Goal: Obtain resource: Obtain resource

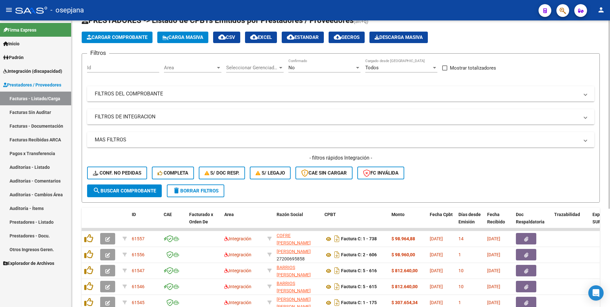
scroll to position [32, 0]
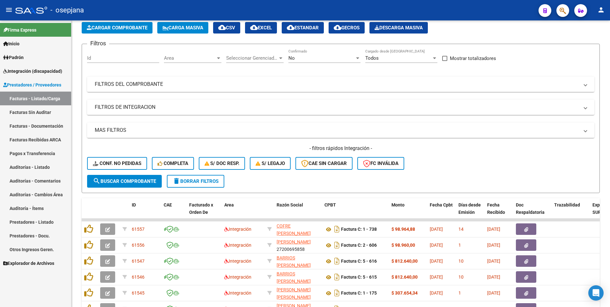
click at [20, 73] on span "Integración (discapacidad)" at bounding box center [32, 71] width 59 height 7
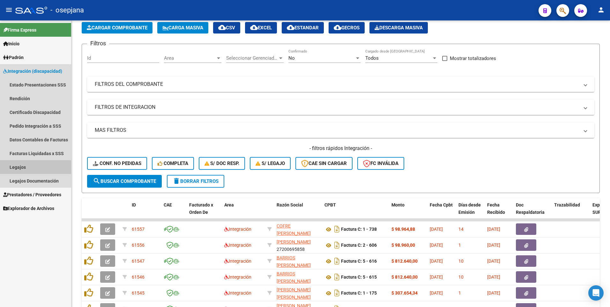
click at [30, 162] on link "Legajos" at bounding box center [35, 167] width 71 height 14
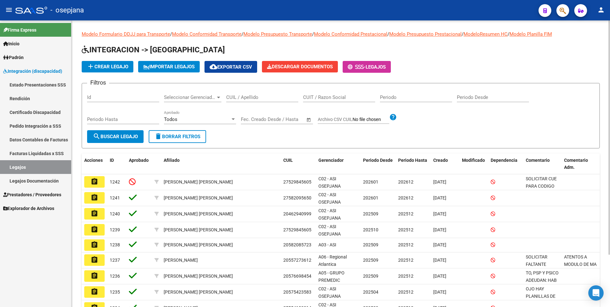
click at [252, 94] on div "CUIL / Apellido" at bounding box center [262, 95] width 72 height 14
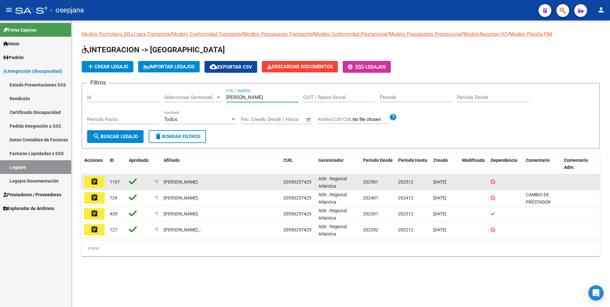
type input "[PERSON_NAME]"
click at [95, 184] on mat-icon "assignment" at bounding box center [95, 182] width 8 height 8
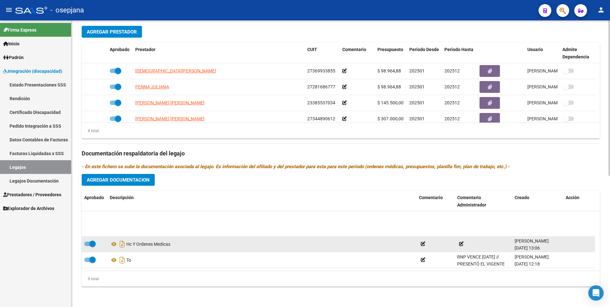
scroll to position [86, 0]
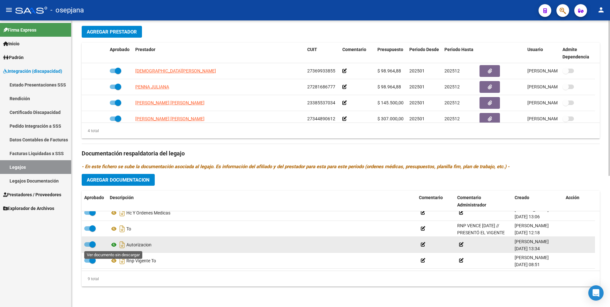
click at [112, 246] on icon at bounding box center [114, 245] width 8 height 8
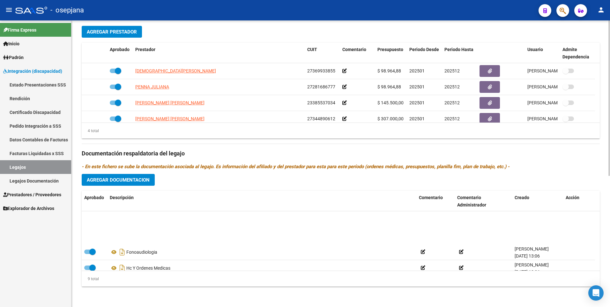
scroll to position [22, 0]
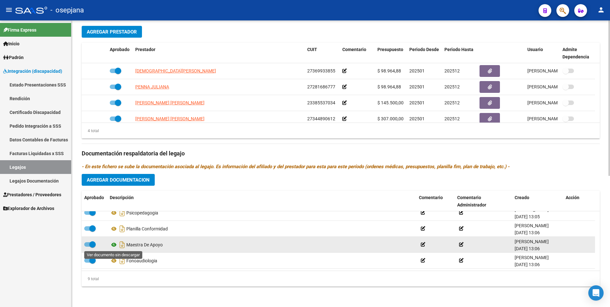
click at [112, 244] on icon at bounding box center [114, 245] width 8 height 8
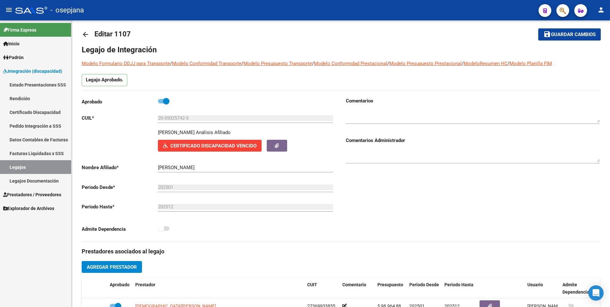
scroll to position [0, 0]
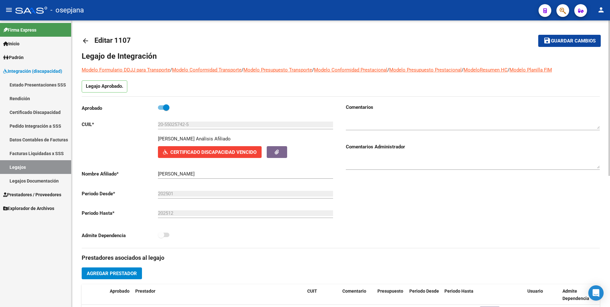
click at [88, 40] on mat-icon "arrow_back" at bounding box center [86, 41] width 8 height 8
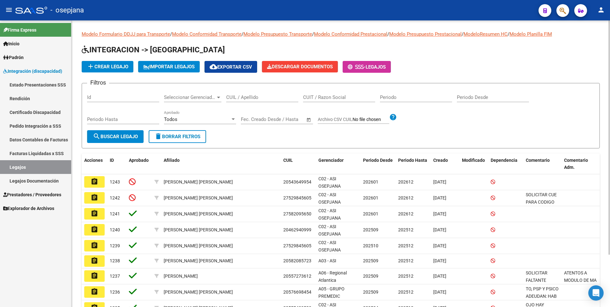
click at [247, 98] on input "CUIL / Apellido" at bounding box center [262, 97] width 72 height 6
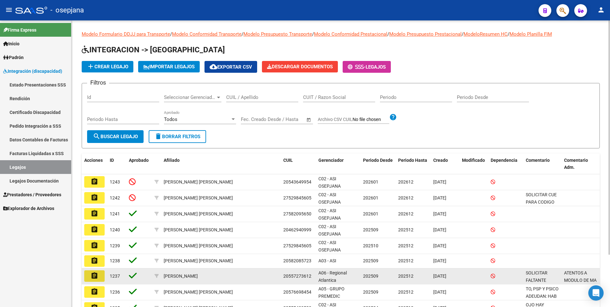
click at [91, 275] on mat-icon "assignment" at bounding box center [95, 276] width 8 height 8
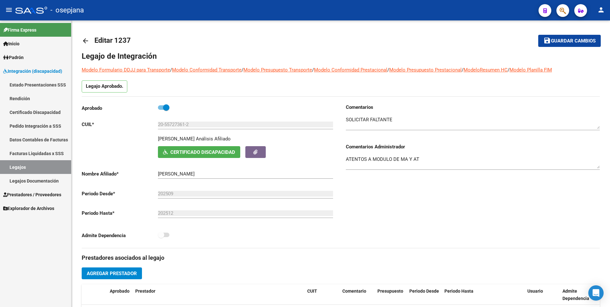
click at [21, 170] on link "Legajos" at bounding box center [35, 167] width 71 height 14
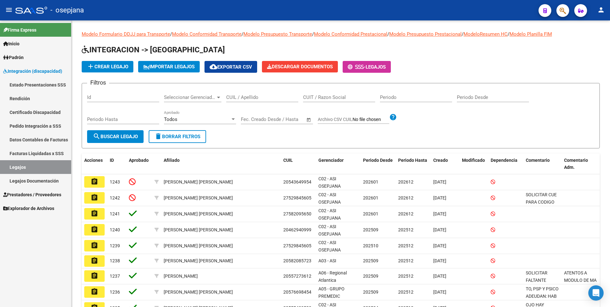
click at [97, 215] on mat-icon "assignment" at bounding box center [95, 214] width 8 height 8
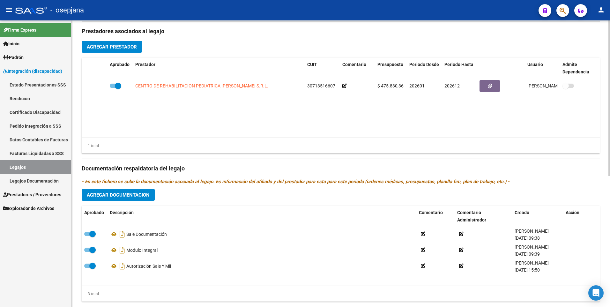
scroll to position [242, 0]
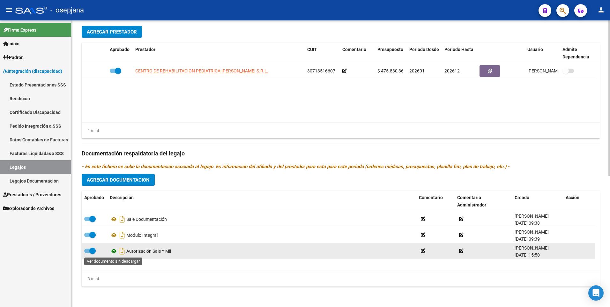
click at [114, 251] on icon at bounding box center [114, 251] width 8 height 8
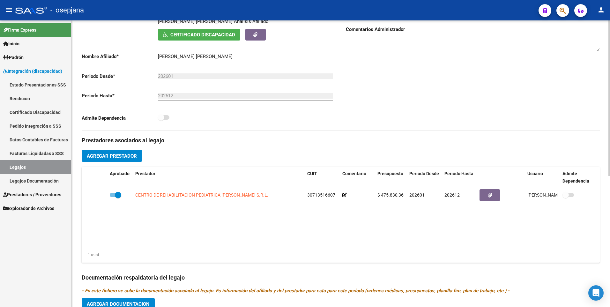
scroll to position [0, 0]
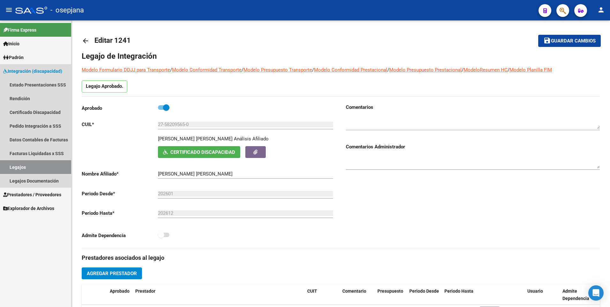
click at [17, 169] on link "Legajos" at bounding box center [35, 167] width 71 height 14
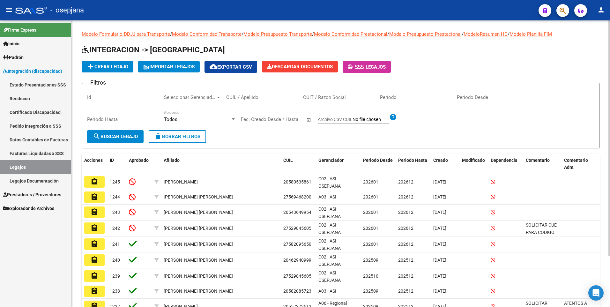
click at [257, 96] on input "CUIL / Apellido" at bounding box center [262, 97] width 72 height 6
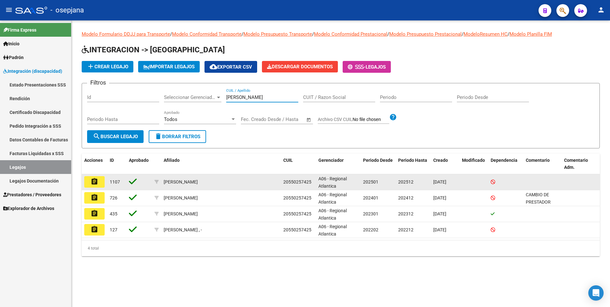
type input "[PERSON_NAME]"
click at [99, 184] on button "assignment" at bounding box center [94, 181] width 20 height 11
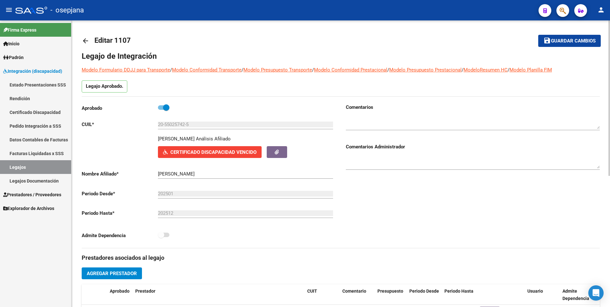
click at [181, 151] on span "Certificado Discapacidad Vencido" at bounding box center [213, 152] width 86 height 6
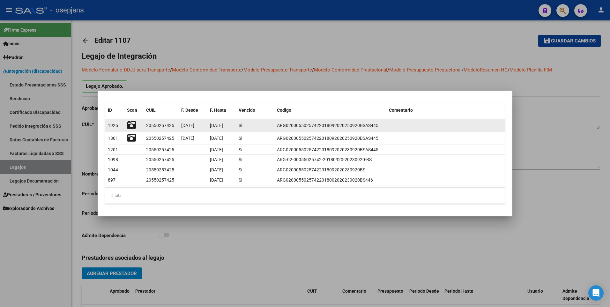
click at [131, 127] on icon at bounding box center [131, 125] width 9 height 9
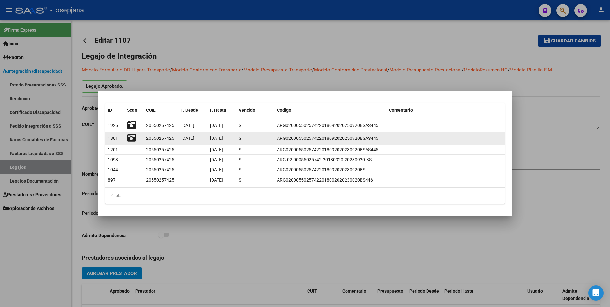
click at [132, 137] on icon at bounding box center [131, 137] width 9 height 9
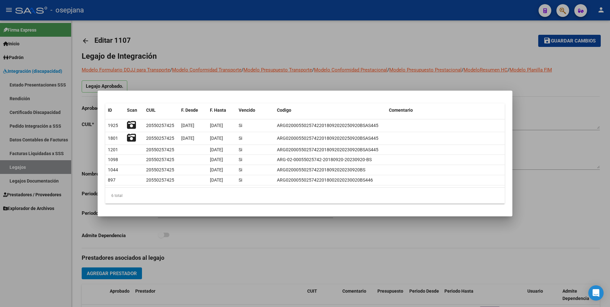
click at [252, 62] on div at bounding box center [305, 153] width 610 height 307
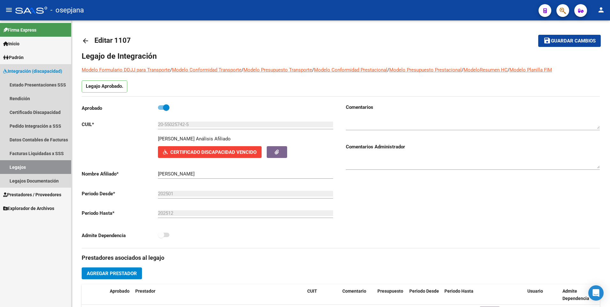
click at [22, 170] on link "Legajos" at bounding box center [35, 167] width 71 height 14
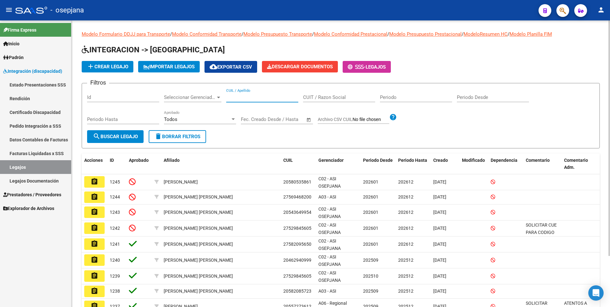
click at [238, 98] on input "CUIL / Apellido" at bounding box center [262, 97] width 72 height 6
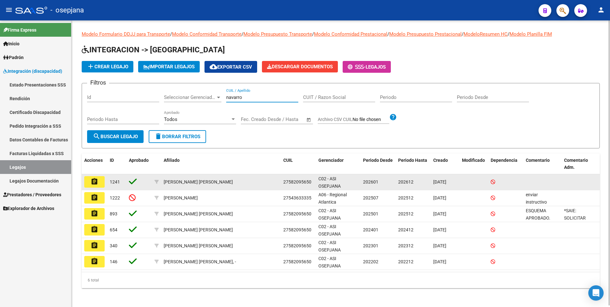
type input "navarro"
click at [92, 183] on mat-icon "assignment" at bounding box center [95, 182] width 8 height 8
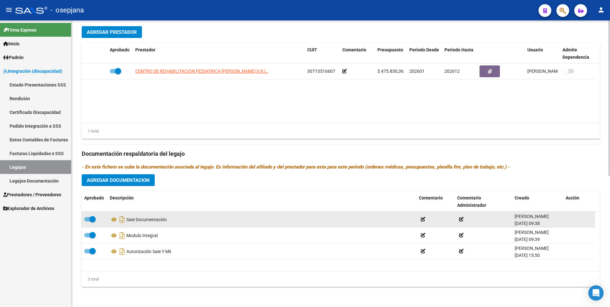
scroll to position [242, 0]
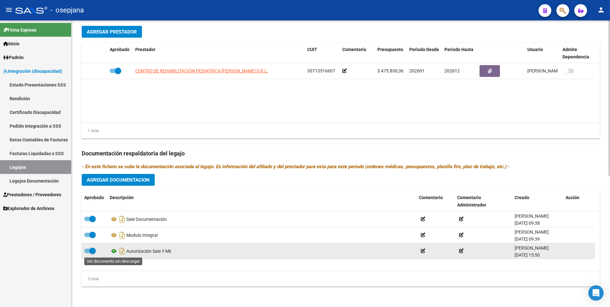
click at [114, 252] on icon at bounding box center [114, 251] width 8 height 8
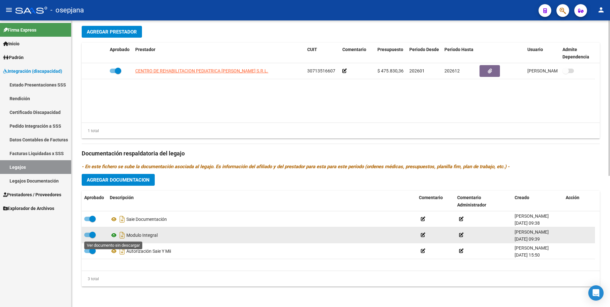
click at [112, 235] on icon at bounding box center [114, 235] width 8 height 8
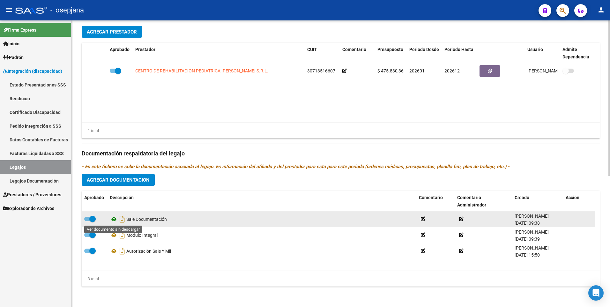
click at [112, 220] on icon at bounding box center [114, 219] width 8 height 8
